Goal: Ask a question

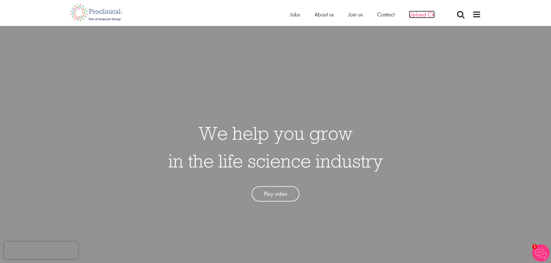
click at [419, 15] on span "Upload CV" at bounding box center [422, 15] width 26 height 8
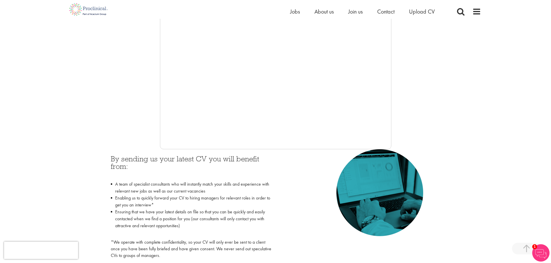
scroll to position [145, 0]
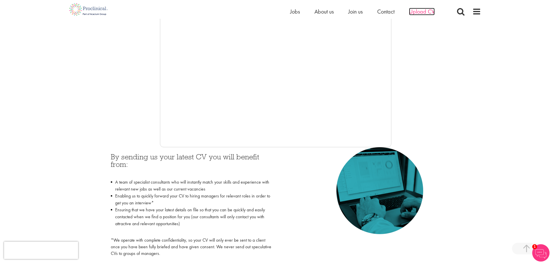
click at [428, 12] on span "Upload CV" at bounding box center [422, 12] width 26 height 8
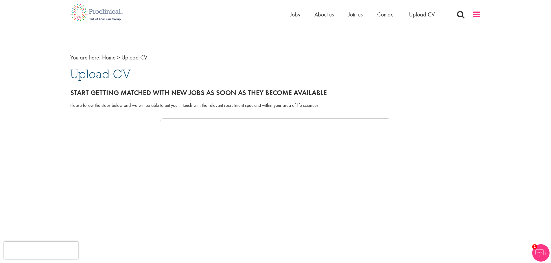
click at [480, 16] on span at bounding box center [476, 14] width 9 height 9
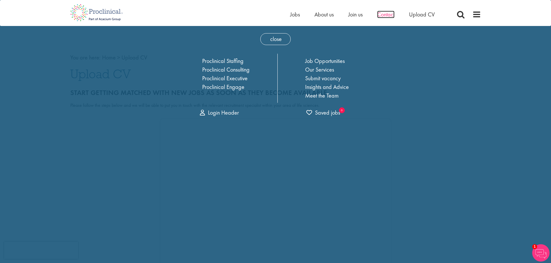
click at [384, 14] on span "Contact" at bounding box center [385, 15] width 17 height 8
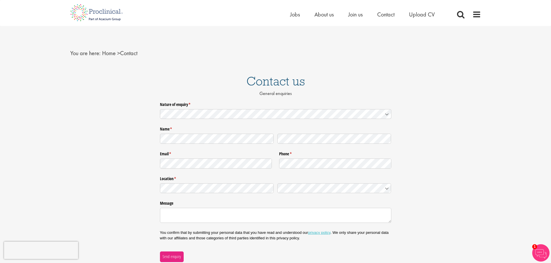
click at [386, 113] on icon at bounding box center [386, 114] width 5 height 5
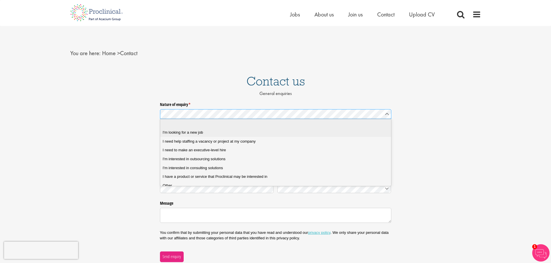
click at [200, 132] on span "I'm looking for a new job" at bounding box center [182, 132] width 40 height 5
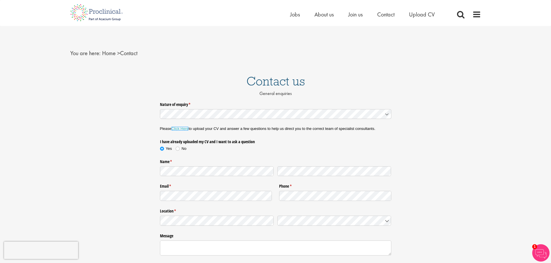
click at [181, 129] on link "Click Here" at bounding box center [179, 129] width 17 height 4
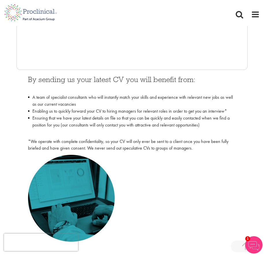
scroll to position [231, 0]
click at [82, 164] on img at bounding box center [71, 198] width 87 height 87
click at [84, 165] on img at bounding box center [71, 198] width 87 height 87
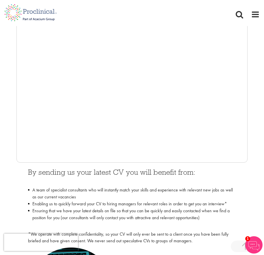
scroll to position [116, 0]
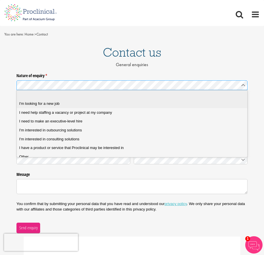
click at [55, 103] on span "I'm looking for a new job" at bounding box center [39, 103] width 40 height 5
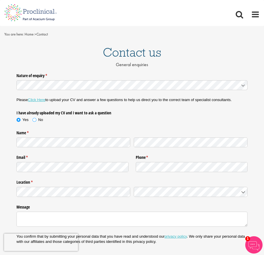
click at [35, 121] on span at bounding box center [35, 120] width 6 height 6
click at [244, 193] on icon at bounding box center [243, 192] width 5 height 5
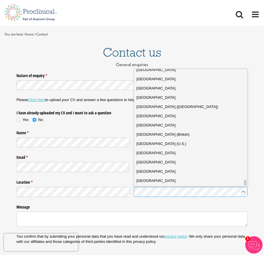
scroll to position [2093, 0]
drag, startPoint x: 246, startPoint y: 123, endPoint x: 242, endPoint y: 175, distance: 52.1
click at [241, 178] on div "[GEOGRAPHIC_DATA] [GEOGRAPHIC_DATA] [GEOGRAPHIC_DATA] [US_STATE] [GEOGRAPHIC_DA…" at bounding box center [190, 128] width 113 height 118
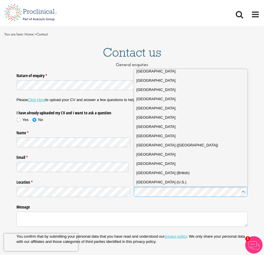
drag, startPoint x: 152, startPoint y: 107, endPoint x: 148, endPoint y: 121, distance: 15.1
click at [152, 107] on span "[GEOGRAPHIC_DATA]" at bounding box center [155, 108] width 39 height 6
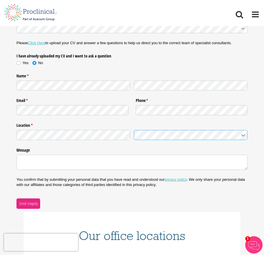
scroll to position [58, 0]
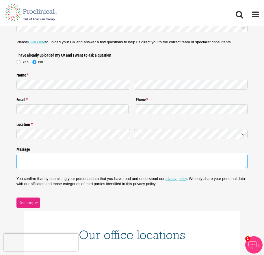
click at [30, 161] on textarea "Message" at bounding box center [131, 161] width 231 height 15
click at [69, 162] on textarea "I did not see any link under upload CV to upload it -- please advise" at bounding box center [131, 161] width 231 height 15
click at [69, 161] on textarea "I did not see any link under upload CV to upload it -- please advise" at bounding box center [131, 161] width 231 height 15
click at [68, 160] on textarea "I did not see any link under upload CV to upload it -- please advise" at bounding box center [131, 161] width 231 height 15
click at [67, 161] on textarea "I did not see any link under upload CV to upload it -- please advise" at bounding box center [131, 161] width 231 height 15
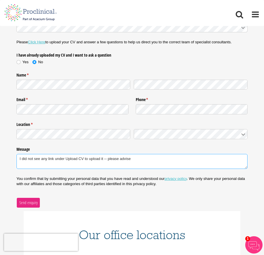
type textarea "I did not see any link under Upload CV to upload it -- please advise"
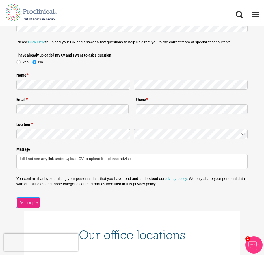
click at [30, 203] on span "Send enquiry" at bounding box center [28, 203] width 19 height 6
